Goal: Transaction & Acquisition: Obtain resource

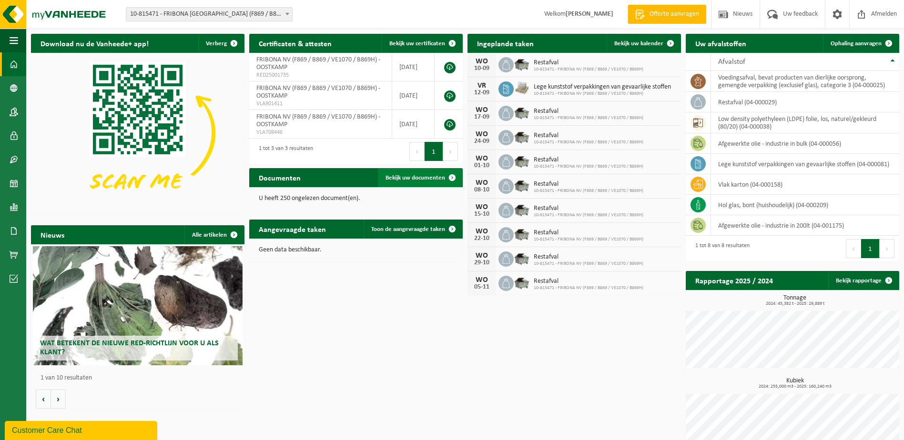
click at [425, 182] on link "Bekijk uw documenten" at bounding box center [420, 177] width 84 height 19
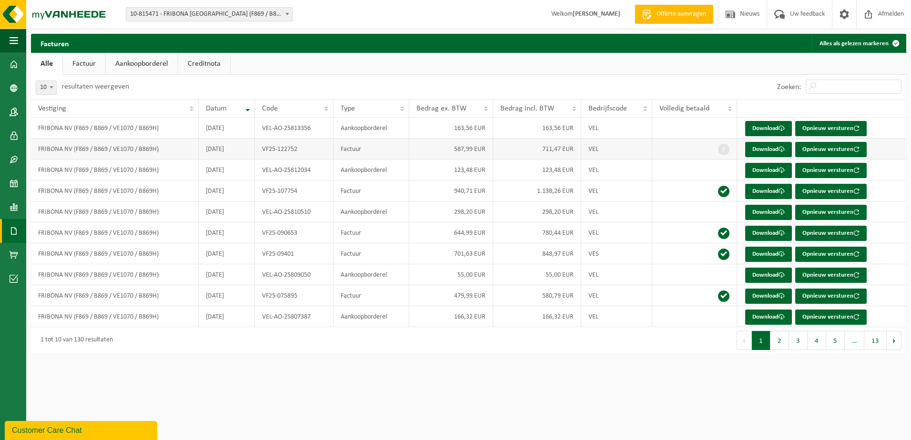
click at [471, 151] on td "587,99 EUR" at bounding box center [450, 149] width 83 height 21
click at [771, 151] on link "Download" at bounding box center [768, 149] width 47 height 15
click at [59, 13] on img at bounding box center [57, 14] width 114 height 29
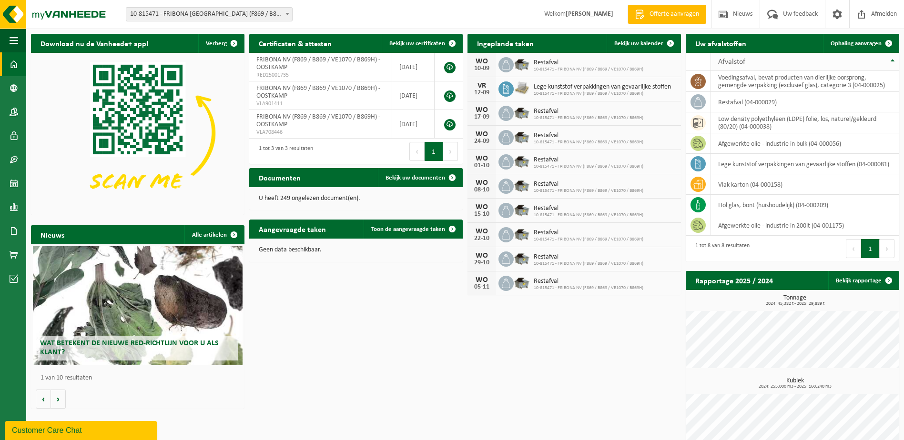
click at [891, 61] on th "Afvalstof" at bounding box center [805, 62] width 188 height 18
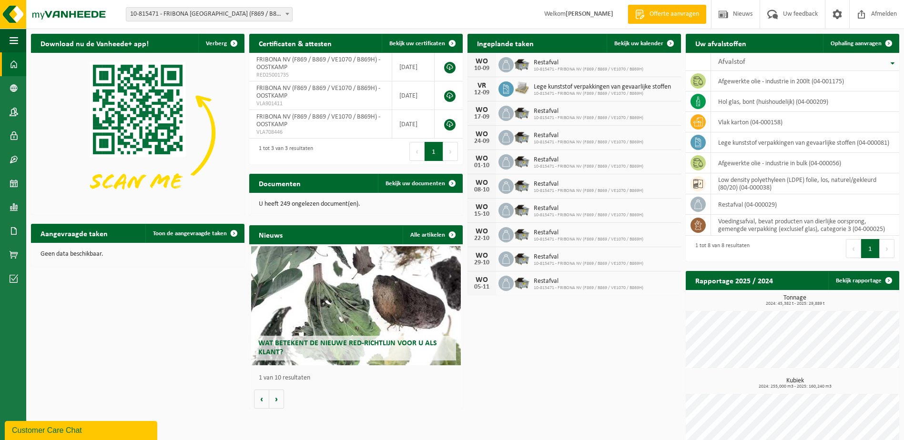
click at [891, 61] on th "Afvalstof" at bounding box center [805, 62] width 188 height 18
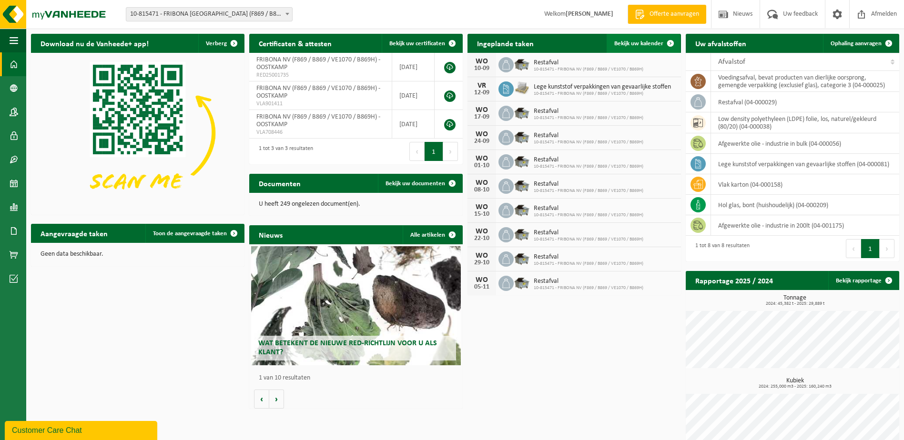
click at [638, 41] on span "Bekijk uw kalender" at bounding box center [638, 43] width 49 height 6
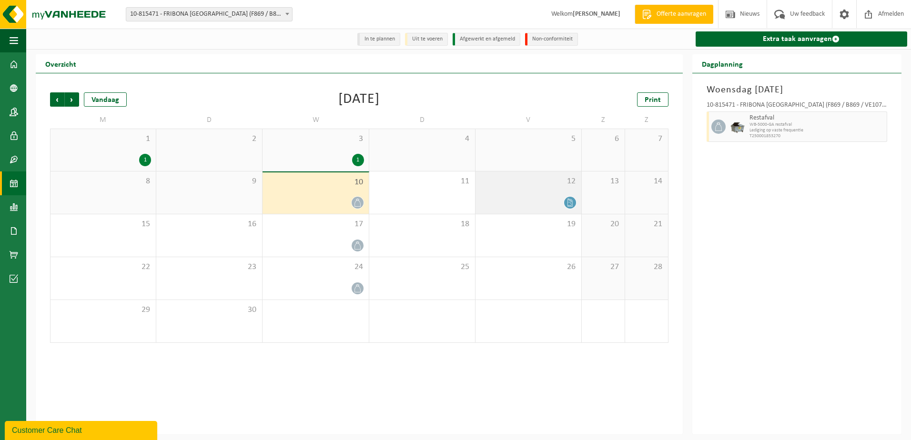
click at [570, 203] on icon at bounding box center [570, 203] width 8 height 8
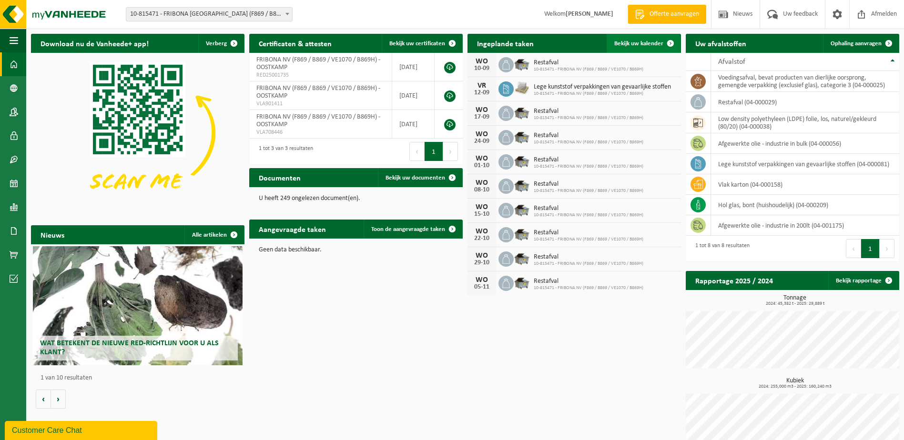
click at [651, 43] on span "Bekijk uw kalender" at bounding box center [638, 43] width 49 height 6
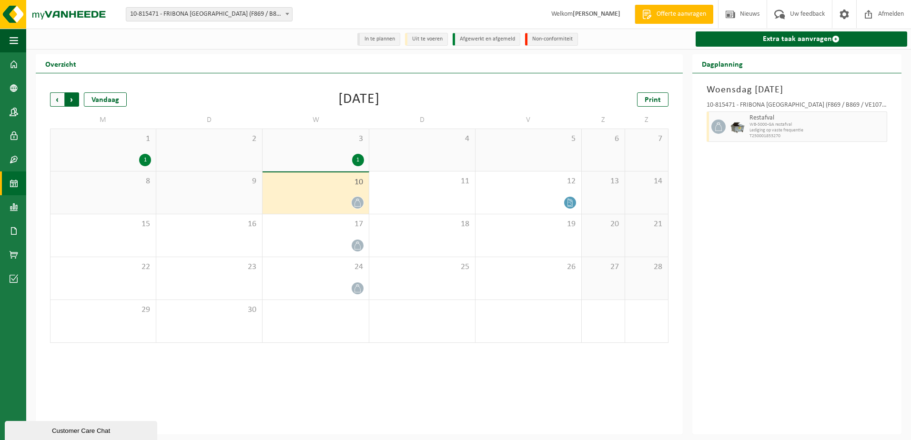
click at [58, 104] on span "Vorige" at bounding box center [57, 99] width 14 height 14
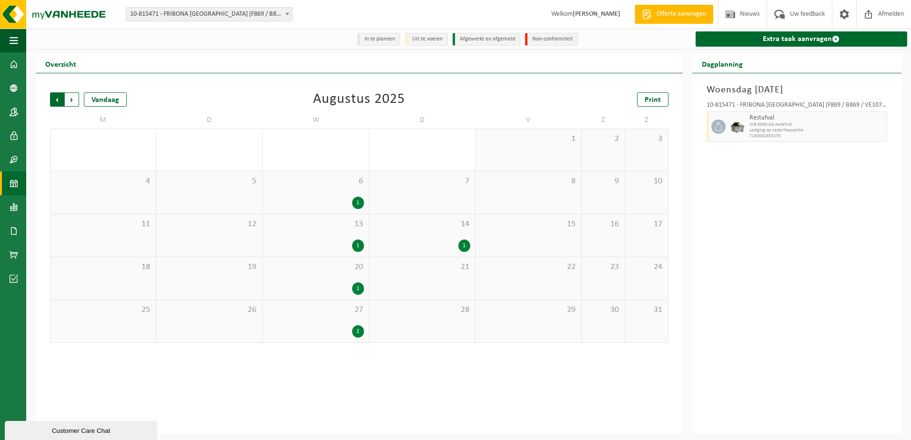
click at [73, 100] on span "Volgende" at bounding box center [72, 99] width 14 height 14
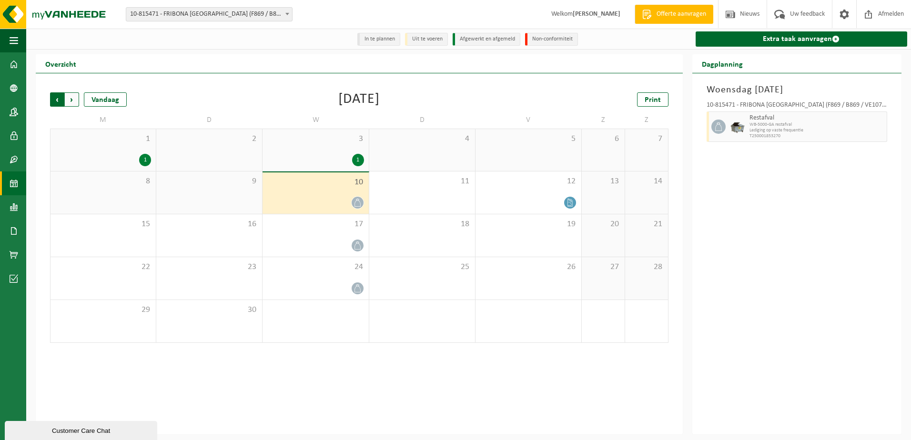
click at [73, 100] on span "Volgende" at bounding box center [72, 99] width 14 height 14
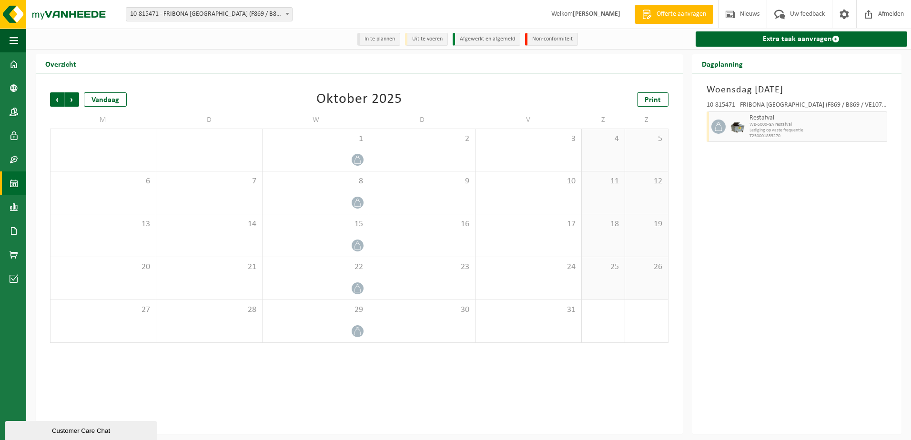
click at [73, 100] on span "Volgende" at bounding box center [72, 99] width 14 height 14
click at [57, 105] on span "Vorige" at bounding box center [57, 99] width 14 height 14
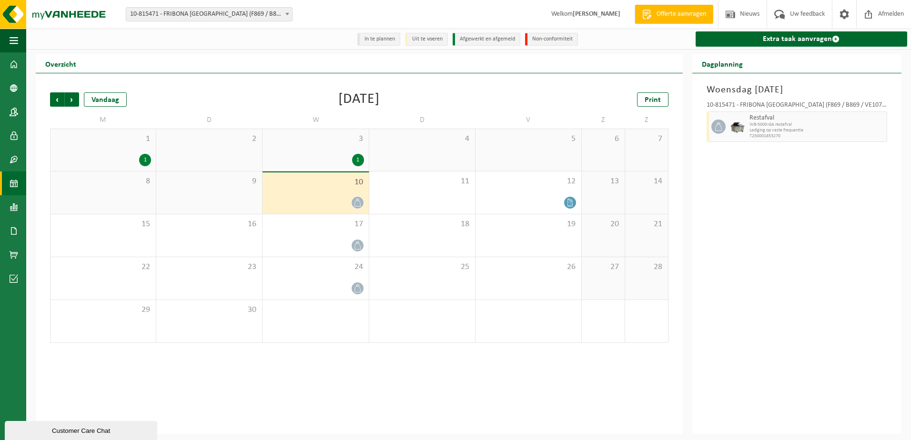
click at [57, 105] on span "Vorige" at bounding box center [57, 99] width 14 height 14
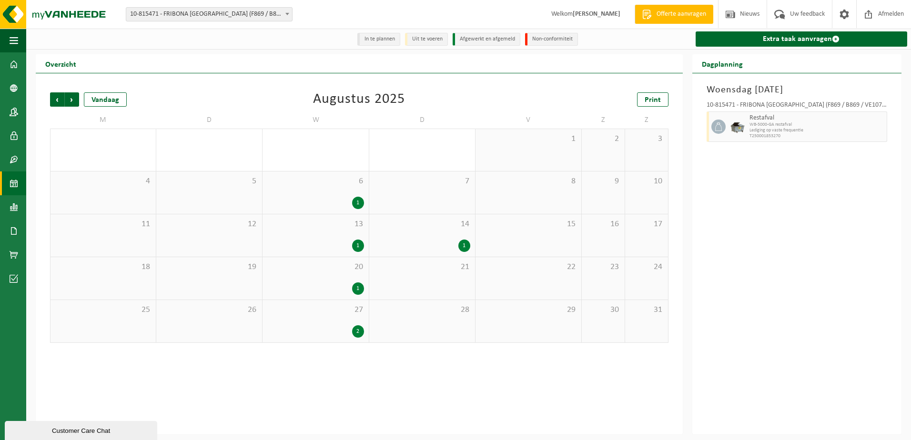
click at [429, 40] on li "Uit te voeren" at bounding box center [426, 39] width 43 height 13
click at [426, 39] on li "Uit te voeren" at bounding box center [426, 39] width 43 height 13
click at [483, 41] on li "Afgewerkt en afgemeld" at bounding box center [487, 39] width 68 height 13
click at [424, 42] on li "Uit te voeren" at bounding box center [426, 39] width 43 height 13
click at [70, 101] on span "Volgende" at bounding box center [72, 99] width 14 height 14
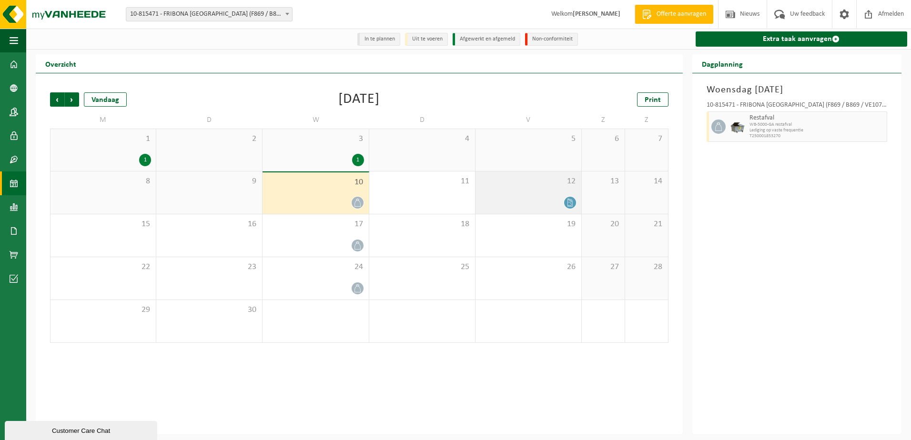
click at [574, 202] on icon at bounding box center [570, 203] width 8 height 8
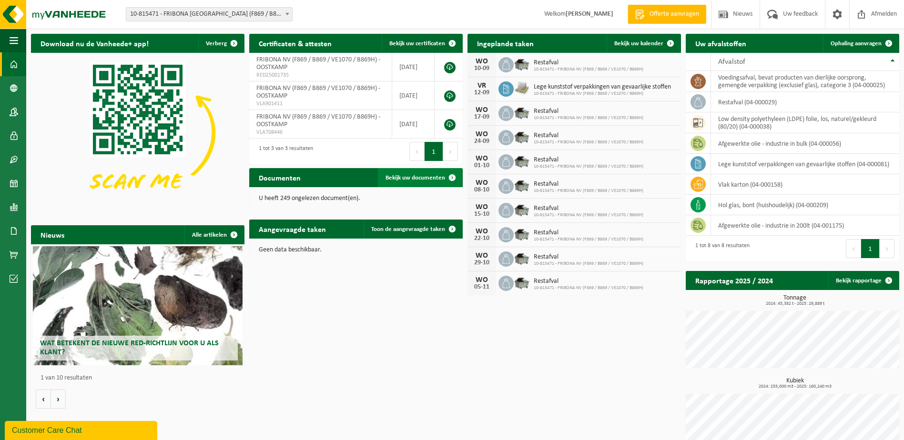
drag, startPoint x: 437, startPoint y: 175, endPoint x: 442, endPoint y: 178, distance: 5.6
click at [437, 175] on span "Bekijk uw documenten" at bounding box center [415, 178] width 60 height 6
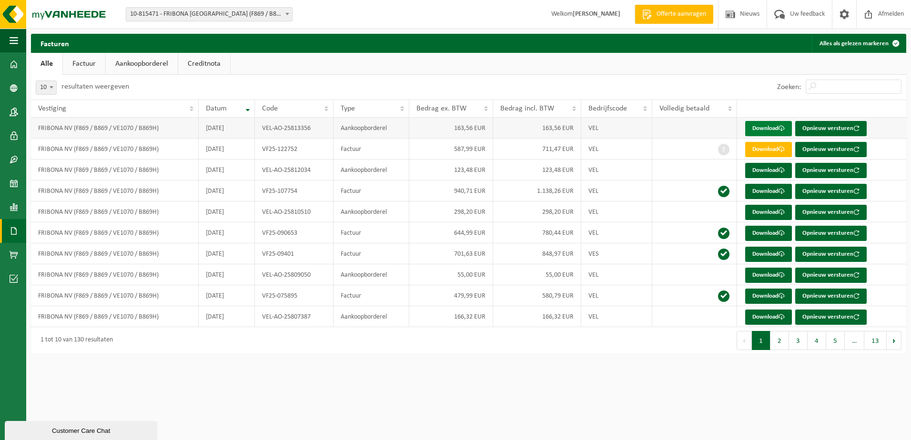
click at [757, 129] on link "Download" at bounding box center [768, 128] width 47 height 15
click at [90, 64] on link "Factuur" at bounding box center [84, 64] width 42 height 22
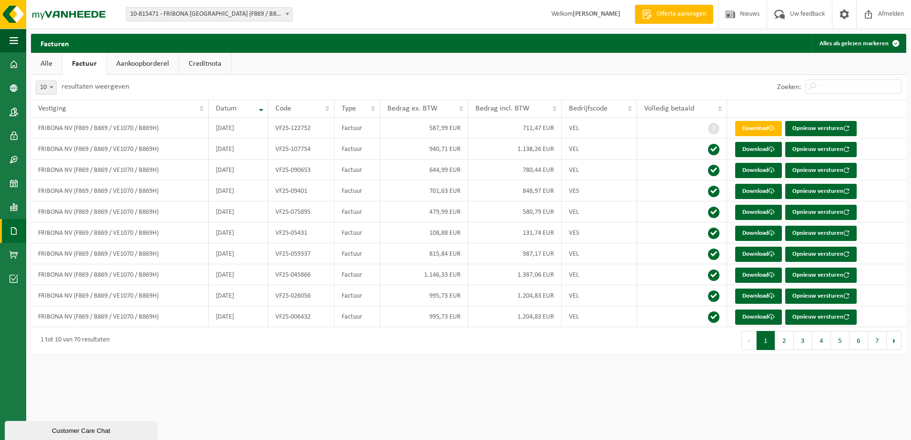
click at [138, 61] on link "Aankoopborderel" at bounding box center [143, 64] width 72 height 22
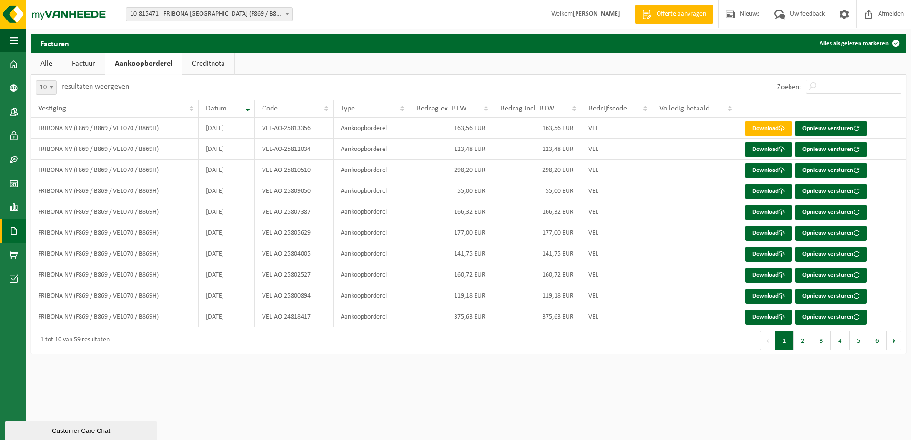
click at [202, 62] on link "Creditnota" at bounding box center [208, 64] width 52 height 22
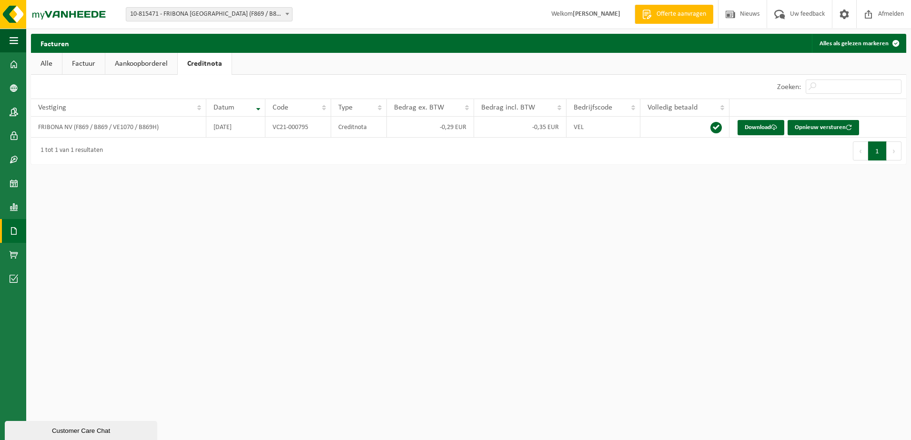
click at [157, 64] on link "Aankoopborderel" at bounding box center [141, 64] width 72 height 22
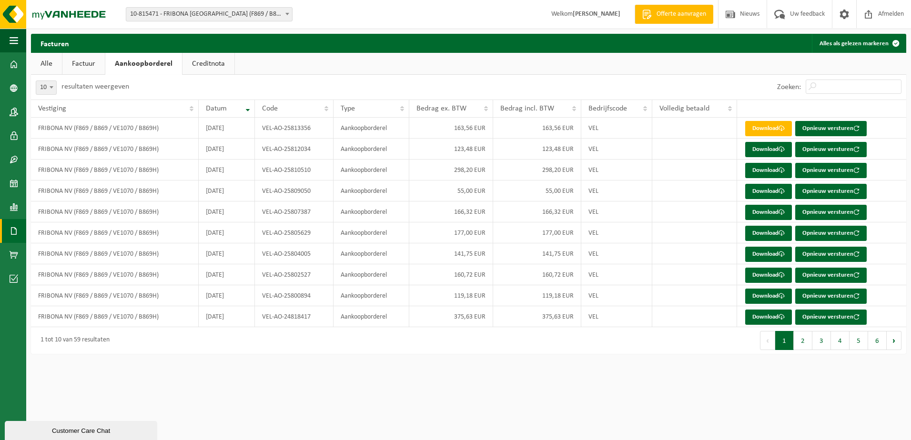
drag, startPoint x: 80, startPoint y: 64, endPoint x: 53, endPoint y: 64, distance: 26.2
click at [79, 64] on link "Factuur" at bounding box center [83, 64] width 42 height 22
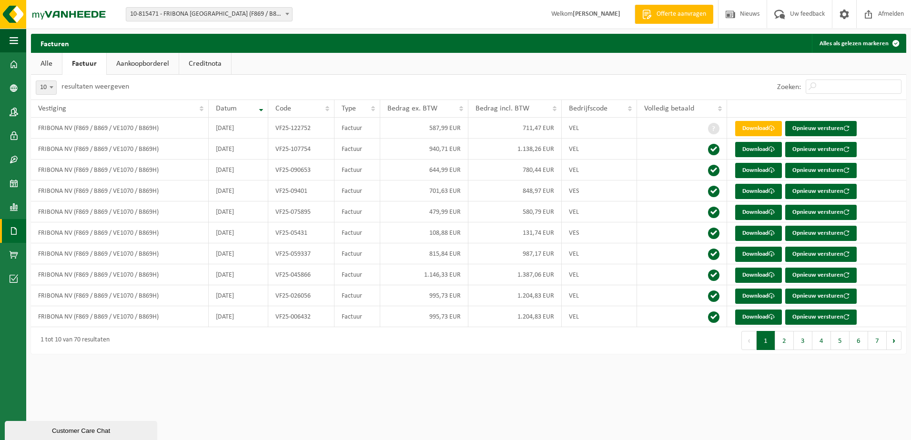
click at [50, 63] on link "Alle" at bounding box center [46, 64] width 31 height 22
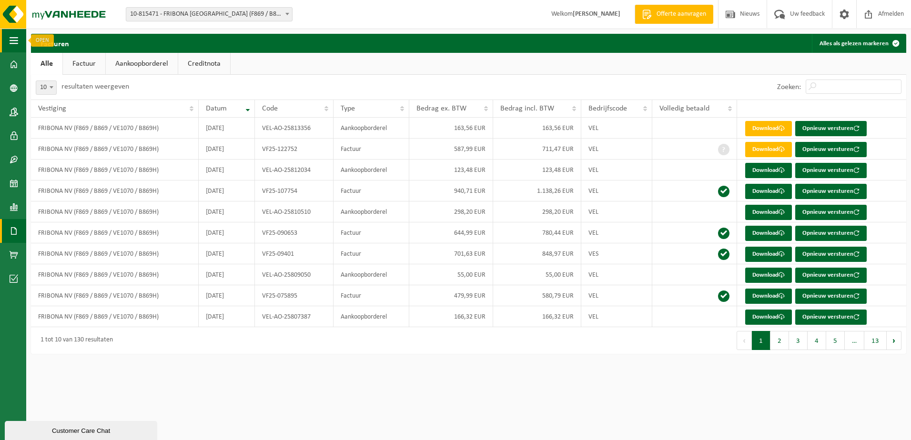
click at [8, 42] on button "Navigatie" at bounding box center [13, 41] width 26 height 24
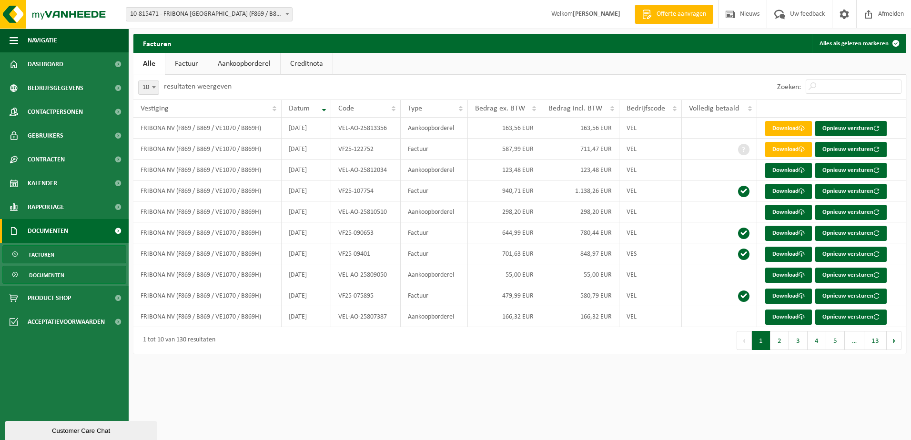
click at [44, 275] on span "Documenten" at bounding box center [46, 275] width 35 height 18
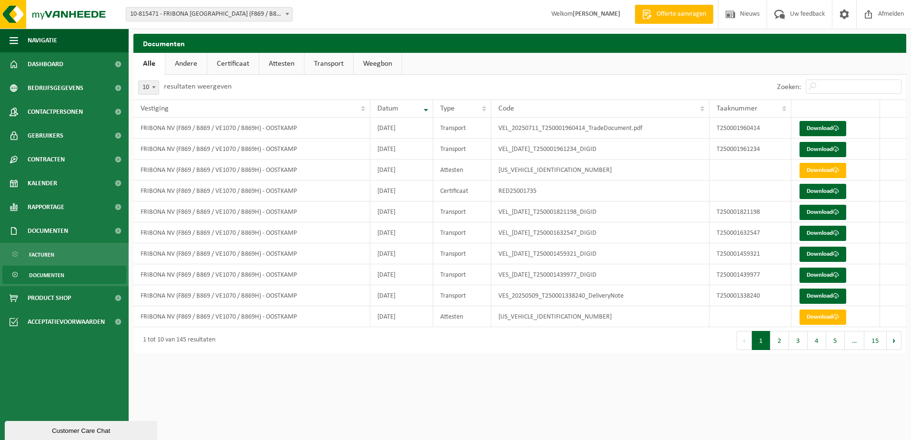
click at [280, 63] on link "Attesten" at bounding box center [281, 64] width 45 height 22
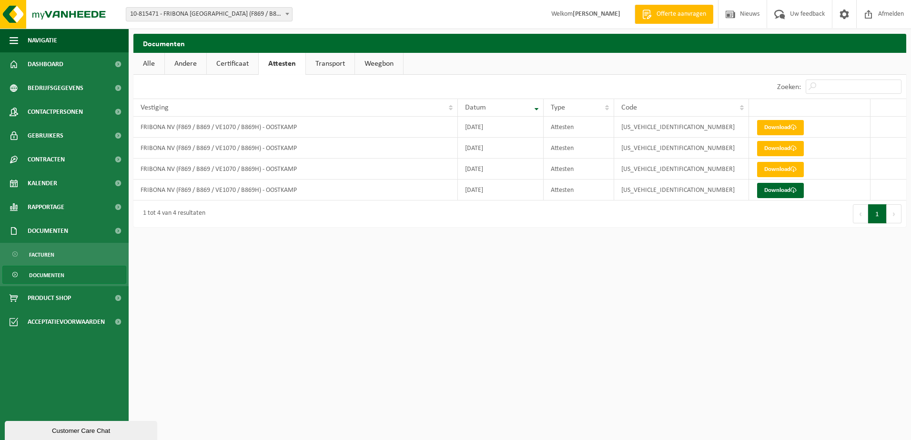
click at [228, 63] on link "Certificaat" at bounding box center [232, 64] width 51 height 22
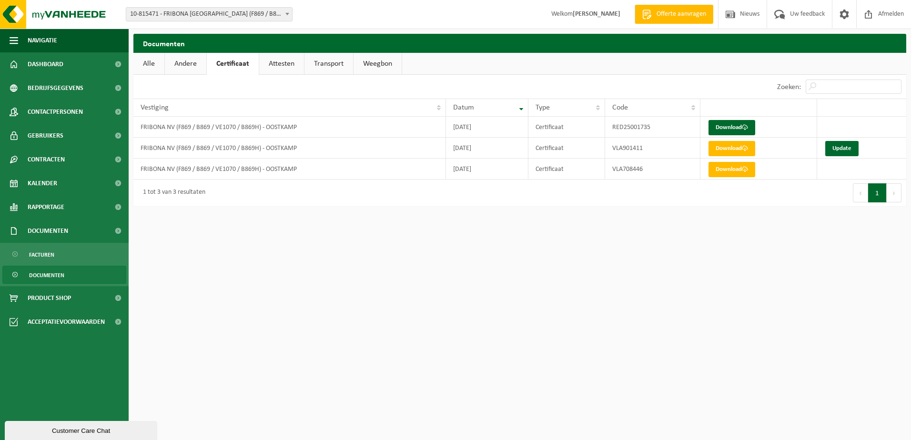
click at [190, 65] on link "Andere" at bounding box center [185, 64] width 41 height 22
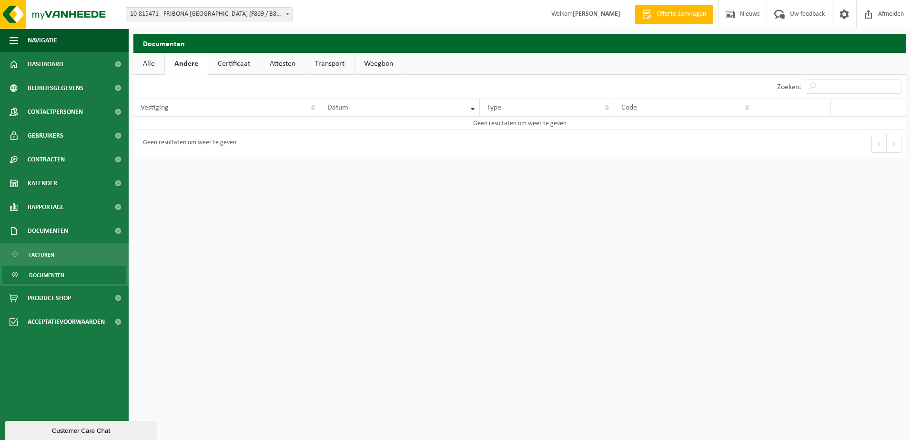
click at [151, 65] on link "Alle" at bounding box center [148, 64] width 31 height 22
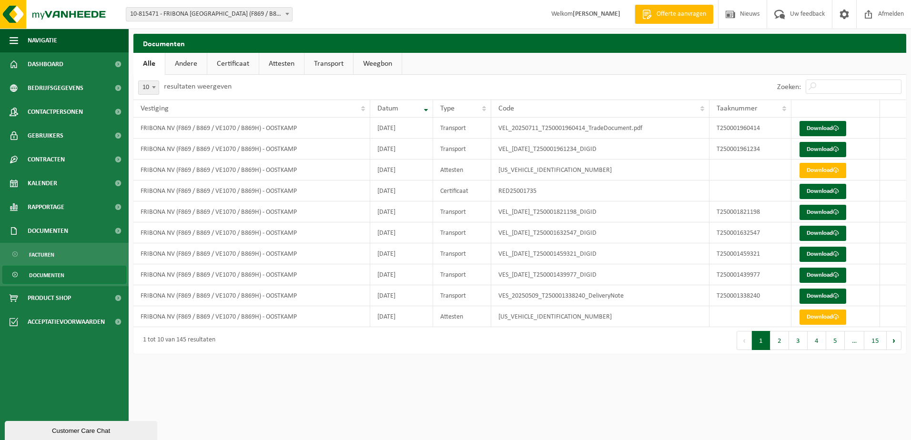
click at [369, 65] on link "Weegbon" at bounding box center [377, 64] width 48 height 22
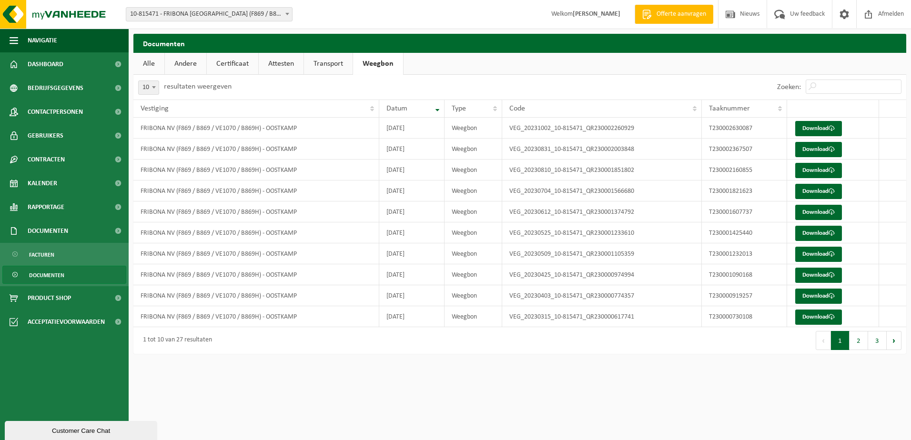
click at [323, 65] on link "Transport" at bounding box center [328, 64] width 49 height 22
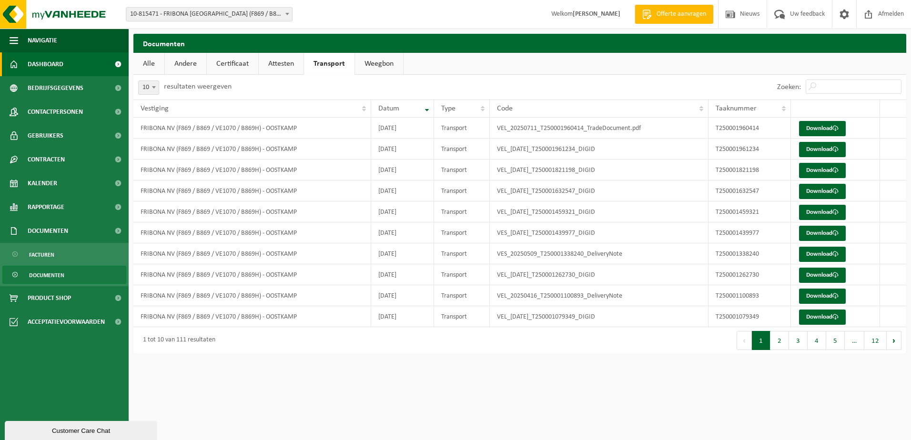
click at [42, 61] on span "Dashboard" at bounding box center [46, 64] width 36 height 24
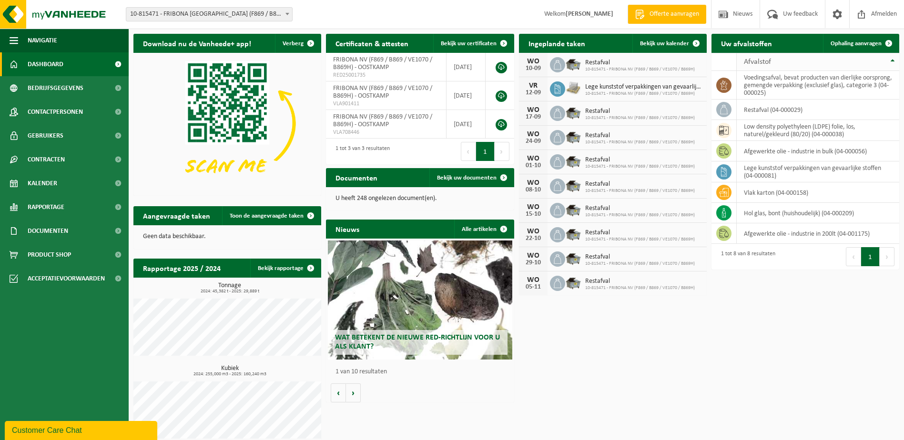
click at [890, 60] on th "Afvalstof" at bounding box center [817, 62] width 162 height 18
